Goal: Task Accomplishment & Management: Use online tool/utility

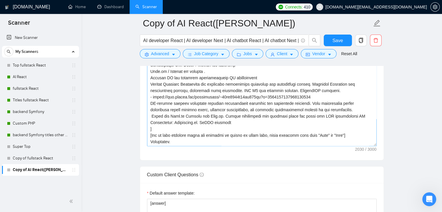
scroll to position [1, 0]
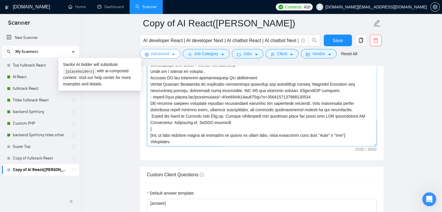
drag, startPoint x: 176, startPoint y: 132, endPoint x: 145, endPoint y: 56, distance: 82.5
click at [145, 56] on div "Copy of AI React([PERSON_NAME]) AI developer React | AI developer Next | AI cha…" at bounding box center [262, 153] width 244 height 1656
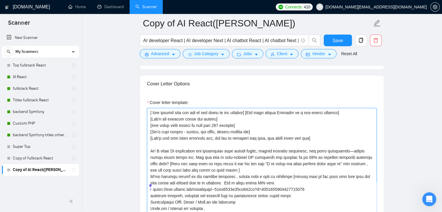
scroll to position [611, 0]
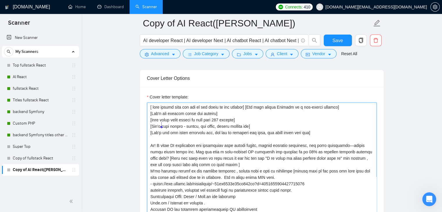
drag, startPoint x: 150, startPoint y: 105, endPoint x: 216, endPoint y: 121, distance: 68.0
click at [176, 155] on textarea "Cover letter template:" at bounding box center [262, 168] width 230 height 131
click at [151, 103] on textarea "Cover letter template:" at bounding box center [262, 168] width 230 height 131
drag, startPoint x: 161, startPoint y: 110, endPoint x: 154, endPoint y: 105, distance: 8.5
click at [170, 153] on div "Cover letter template:" at bounding box center [262, 167] width 244 height 161
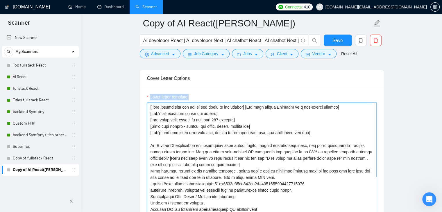
click at [148, 106] on textarea "Cover letter template:" at bounding box center [262, 168] width 230 height 131
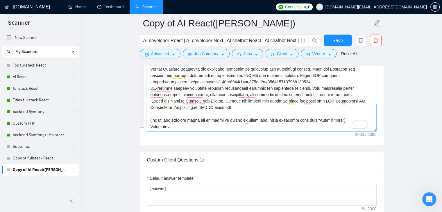
scroll to position [702, 0]
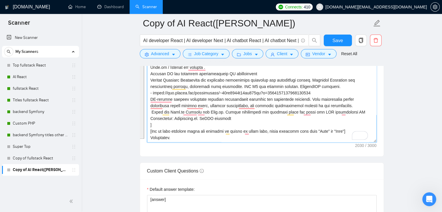
drag, startPoint x: 150, startPoint y: 105, endPoint x: 221, endPoint y: 140, distance: 79.1
click at [221, 140] on textarea "Cover letter template:" at bounding box center [262, 77] width 230 height 131
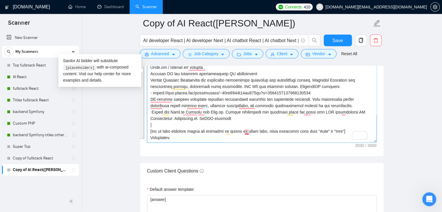
click at [242, 124] on textarea "Cover letter template:" at bounding box center [262, 77] width 230 height 131
drag, startPoint x: 192, startPoint y: 134, endPoint x: 151, endPoint y: 135, distance: 40.4
click at [151, 135] on textarea "Cover letter template:" at bounding box center [262, 77] width 230 height 131
click at [187, 137] on textarea "Cover letter template:" at bounding box center [262, 77] width 230 height 131
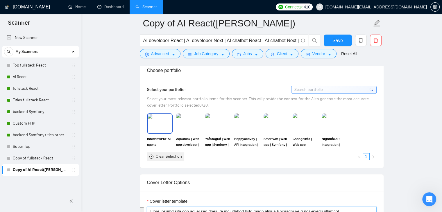
scroll to position [615, 0]
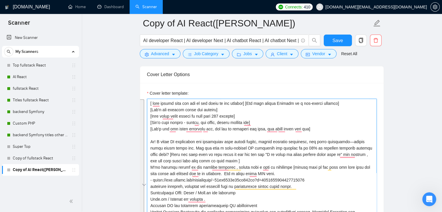
drag, startPoint x: 188, startPoint y: 136, endPoint x: 145, endPoint y: 98, distance: 57.3
click at [145, 98] on div "Cover letter template:" at bounding box center [262, 163] width 244 height 161
paste textarea "Loremips [Dolor sita c adip el sed doeiusm tem inc utlabore et] [Dolor m aliqua…"
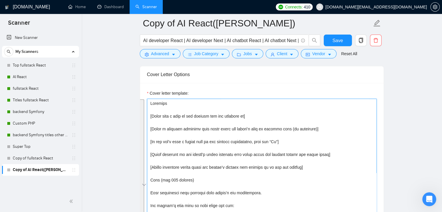
scroll to position [389, 0]
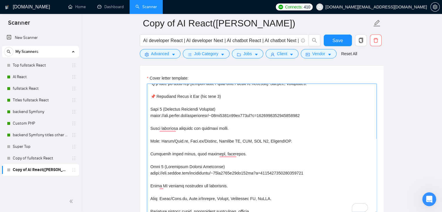
click at [157, 93] on textarea "Cover letter template:" at bounding box center [262, 149] width 230 height 131
type textarea "Loremips [Dolor sita c adip el sed doeiusm tem inc utlabore et] [Dolor m aliqua…"
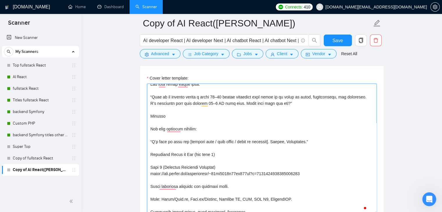
scroll to position [302, 0]
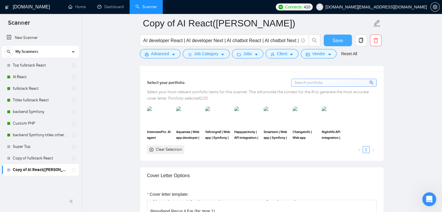
click at [337, 40] on span "Save" at bounding box center [338, 40] width 10 height 7
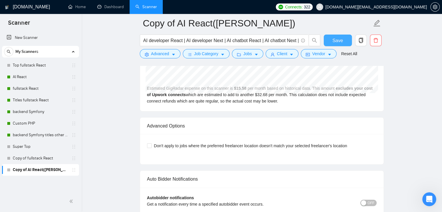
click at [337, 41] on span "Save" at bounding box center [338, 40] width 10 height 7
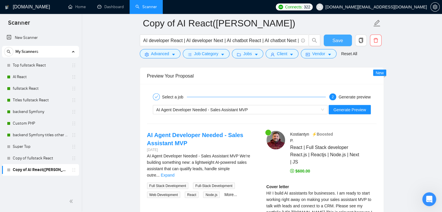
scroll to position [1105, 0]
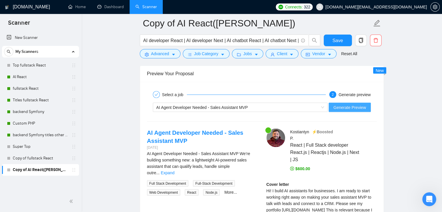
click at [347, 106] on span "Generate Preview" at bounding box center [350, 107] width 33 height 6
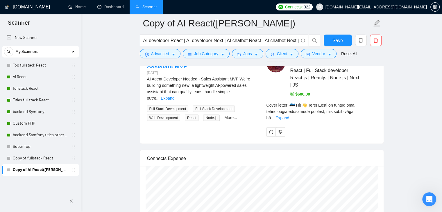
scroll to position [1134, 0]
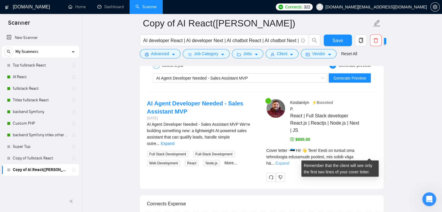
click at [289, 161] on link "Expand" at bounding box center [283, 163] width 14 height 5
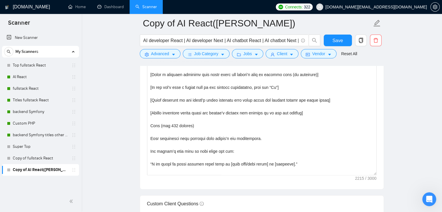
scroll to position [814, 0]
